Goal: Transaction & Acquisition: Purchase product/service

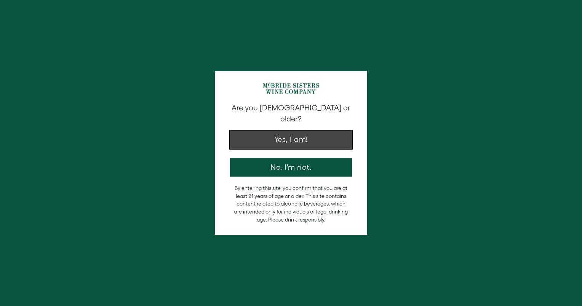
click at [292, 137] on button "Yes, I am!" at bounding box center [291, 140] width 122 height 18
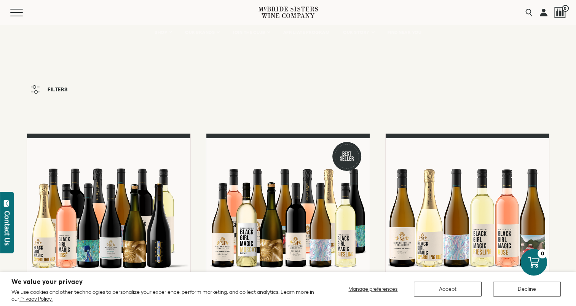
click at [34, 88] on icon "button" at bounding box center [35, 89] width 10 height 8
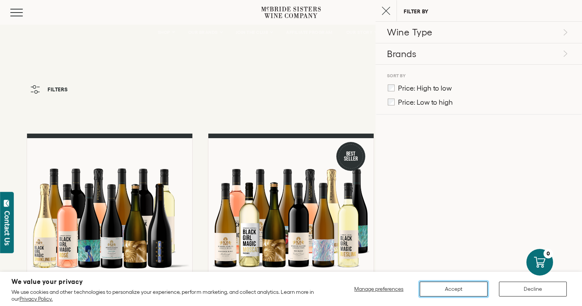
click at [463, 287] on button "Accept" at bounding box center [453, 289] width 68 height 15
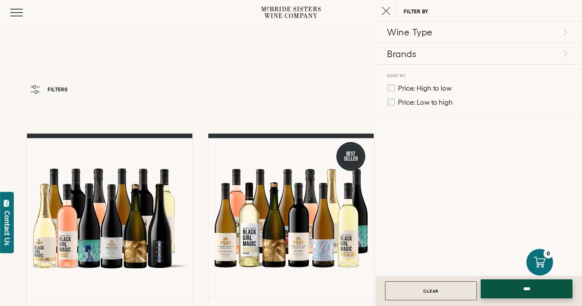
click at [534, 292] on input "****" at bounding box center [526, 288] width 92 height 19
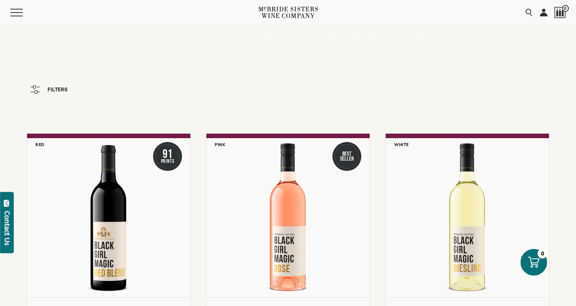
click at [44, 88] on button "Filters" at bounding box center [49, 89] width 45 height 16
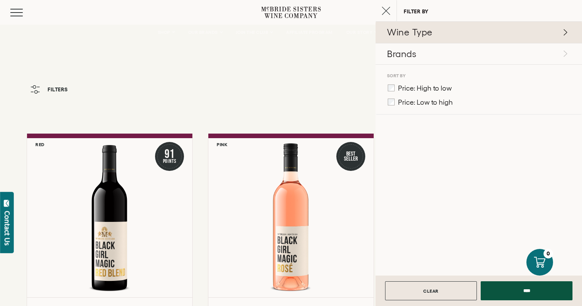
click at [564, 32] on icon at bounding box center [565, 32] width 4 height 6
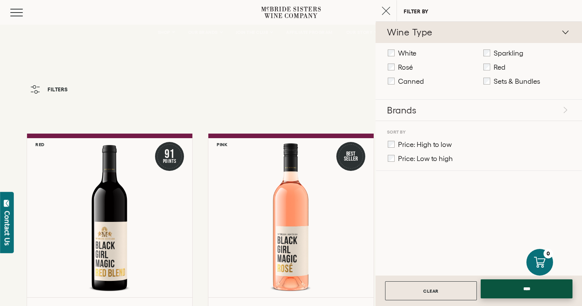
click at [531, 288] on input "****" at bounding box center [526, 288] width 92 height 19
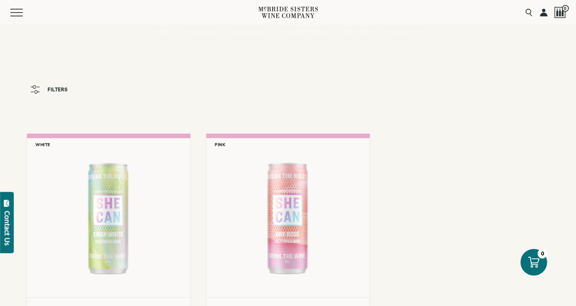
scroll to position [152, 0]
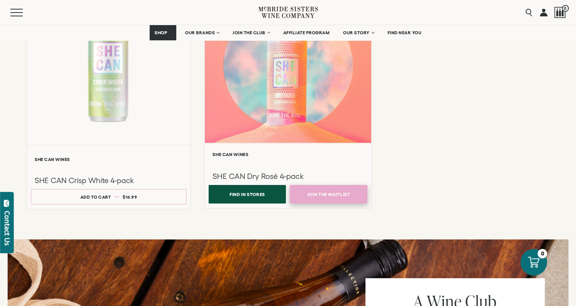
click at [314, 195] on link "Join the Waitlist" at bounding box center [329, 194] width 78 height 19
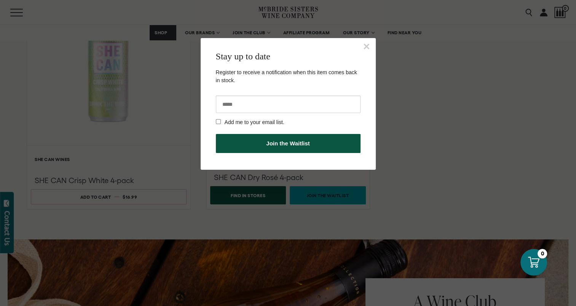
click at [232, 107] on input "email" at bounding box center [288, 105] width 145 height 18
type input "**********"
click at [297, 144] on button "Join the Waitlist" at bounding box center [288, 143] width 145 height 19
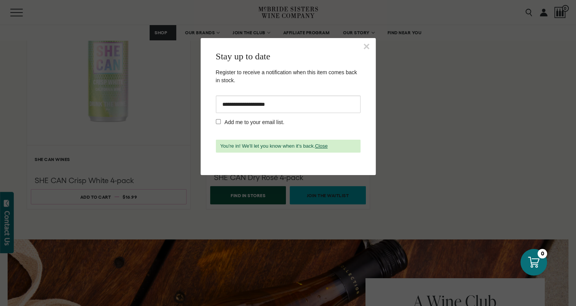
click at [365, 46] on button "×" at bounding box center [366, 46] width 7 height 11
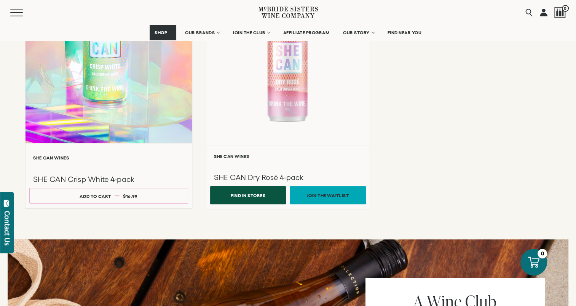
click at [116, 97] on div at bounding box center [109, 62] width 167 height 162
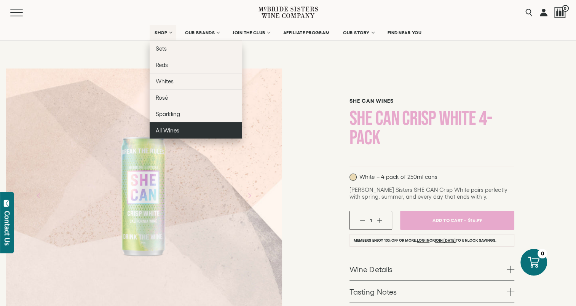
click at [158, 131] on span "All Wines" at bounding box center [168, 130] width 24 height 6
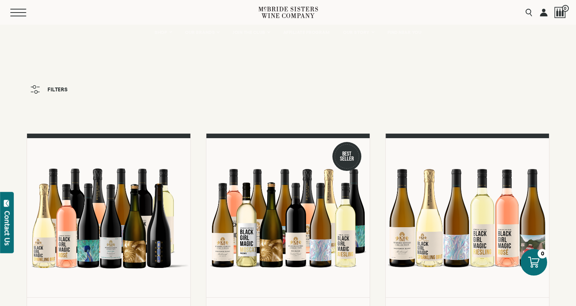
click at [16, 11] on button "Menu" at bounding box center [23, 13] width 27 height 8
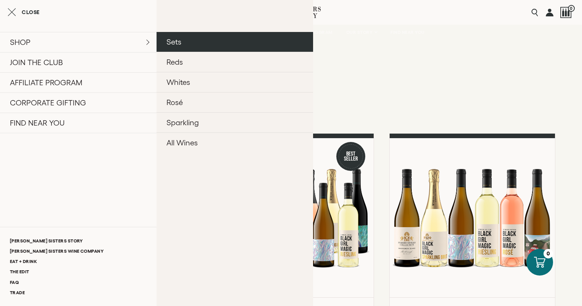
click at [192, 44] on link "Sets" at bounding box center [234, 42] width 156 height 20
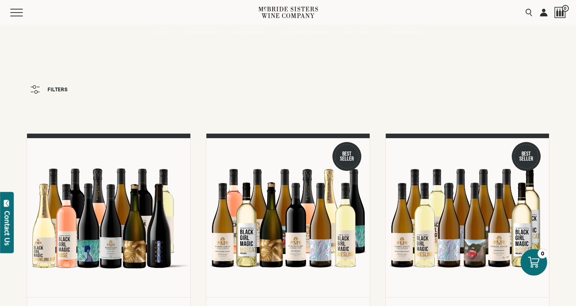
click at [54, 89] on span "Filters" at bounding box center [58, 89] width 20 height 5
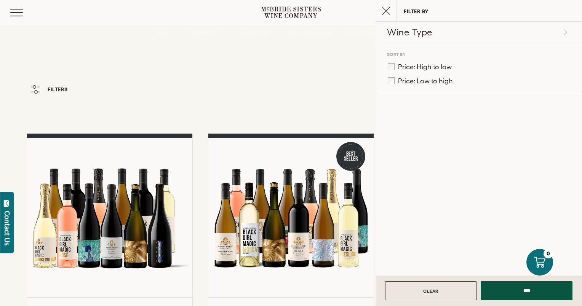
drag, startPoint x: 171, startPoint y: 65, endPoint x: 175, endPoint y: 65, distance: 4.6
click at [387, 13] on icon "Close cart" at bounding box center [385, 10] width 9 height 9
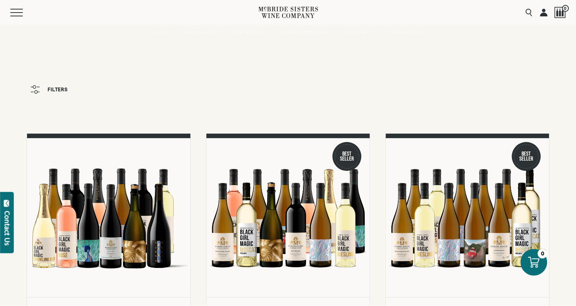
click at [35, 88] on circle "button" at bounding box center [34, 87] width 3 height 3
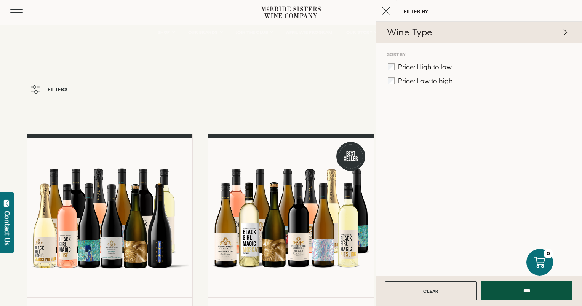
click at [566, 34] on icon at bounding box center [565, 32] width 4 height 6
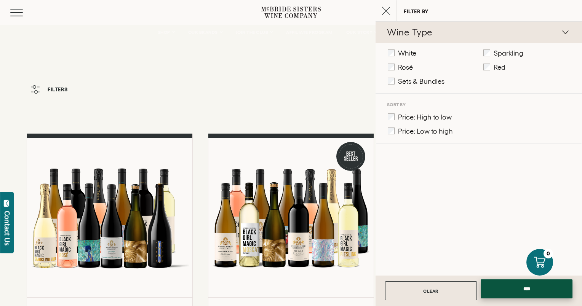
click at [553, 291] on input "****" at bounding box center [526, 288] width 92 height 19
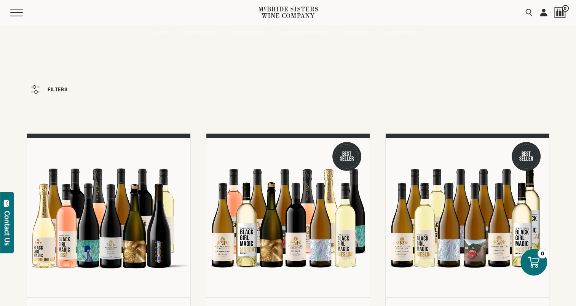
click at [57, 91] on span "Filters" at bounding box center [58, 89] width 20 height 5
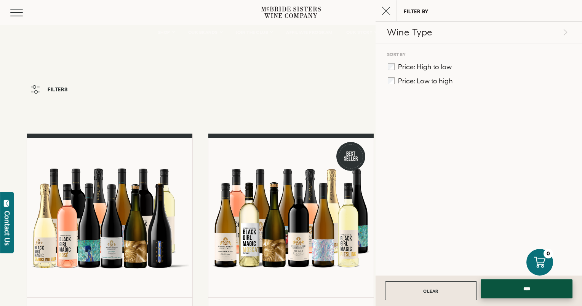
click at [522, 289] on input "****" at bounding box center [526, 288] width 92 height 19
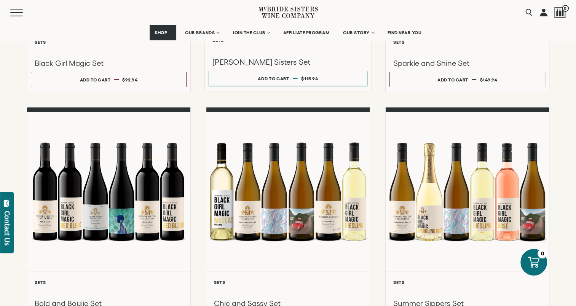
scroll to position [114, 0]
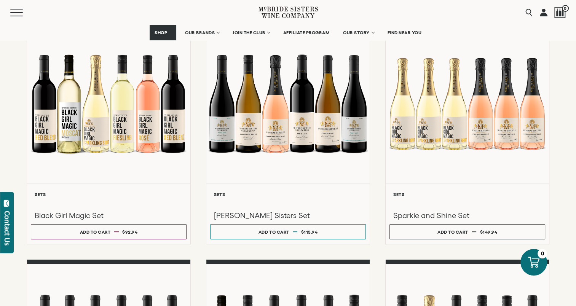
click at [273, 11] on icon at bounding box center [287, 13] width 59 height 22
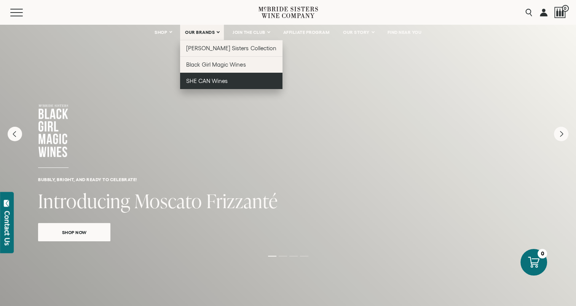
click at [199, 81] on span "SHE CAN Wines" at bounding box center [206, 81] width 41 height 6
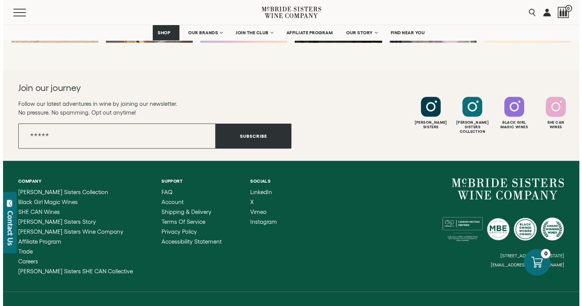
scroll to position [1447, 0]
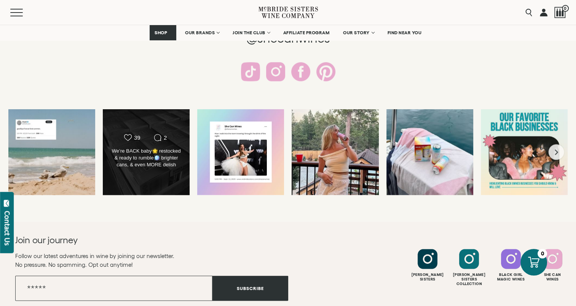
click at [143, 168] on div "We’re BACK baby🌟 restocked & ready to rumble🪩 brighter cans, & even MORE delish…" at bounding box center [146, 158] width 70 height 21
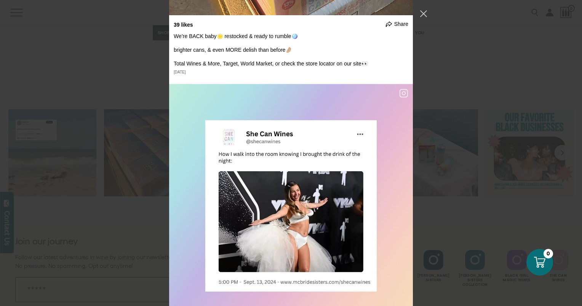
scroll to position [152, 0]
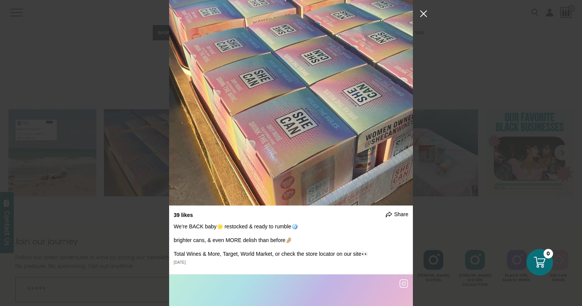
click at [424, 14] on button "Close Instagram Feed Popup" at bounding box center [423, 14] width 12 height 12
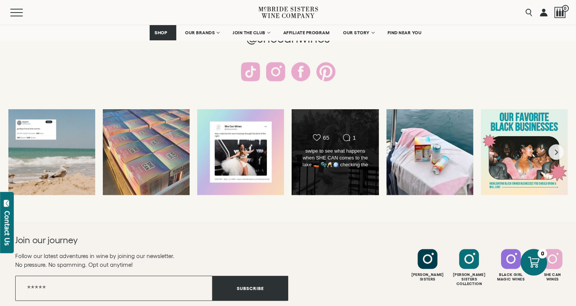
click at [334, 161] on div "swipe to see what happens when SHE CAN comes to the lake 🚤 🫧🥂🪩 checking the sto…" at bounding box center [335, 158] width 70 height 21
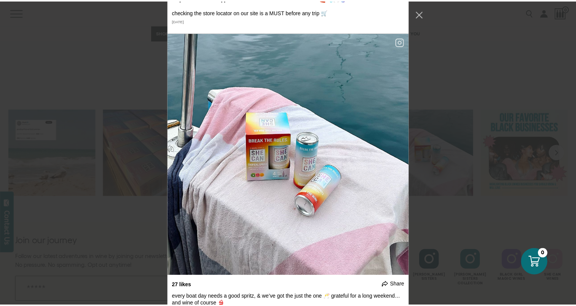
scroll to position [1030, 0]
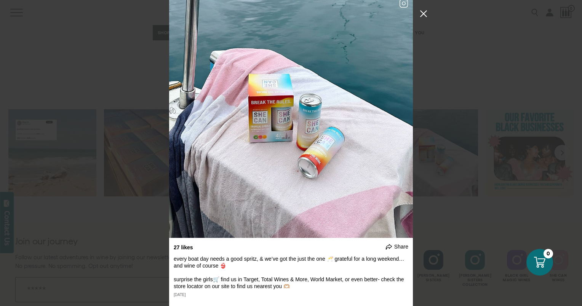
click at [422, 14] on button "Close Instagram Feed Popup" at bounding box center [423, 14] width 12 height 12
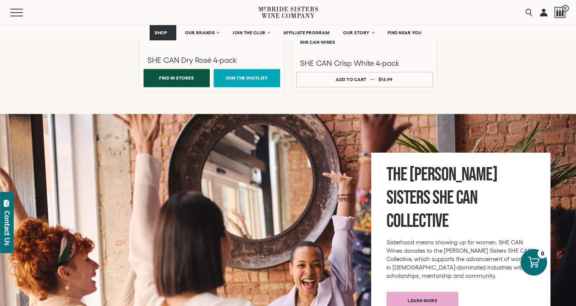
scroll to position [571, 0]
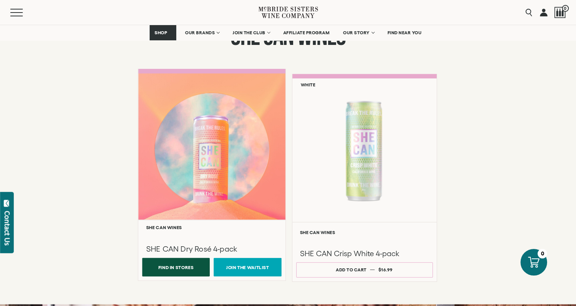
click at [211, 157] on div at bounding box center [211, 146] width 147 height 147
